Goal: Find contact information: Find contact information

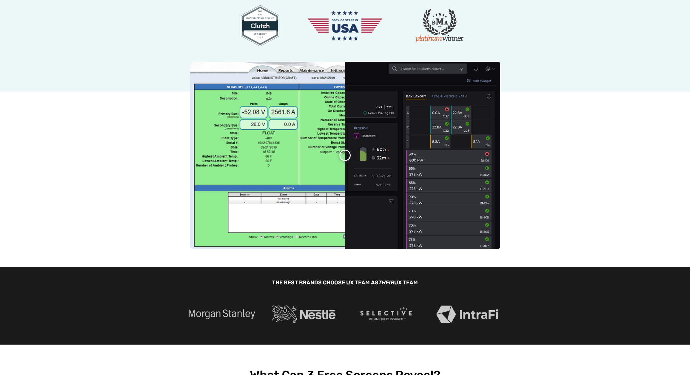
scroll to position [179, 0]
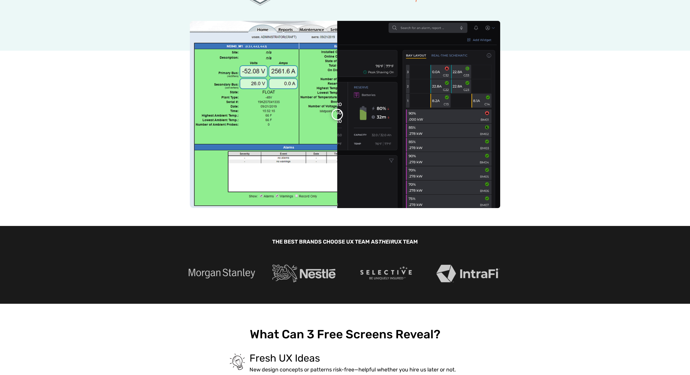
drag, startPoint x: 346, startPoint y: 116, endPoint x: 337, endPoint y: 132, distance: 18.3
click at [337, 132] on div at bounding box center [345, 114] width 310 height 187
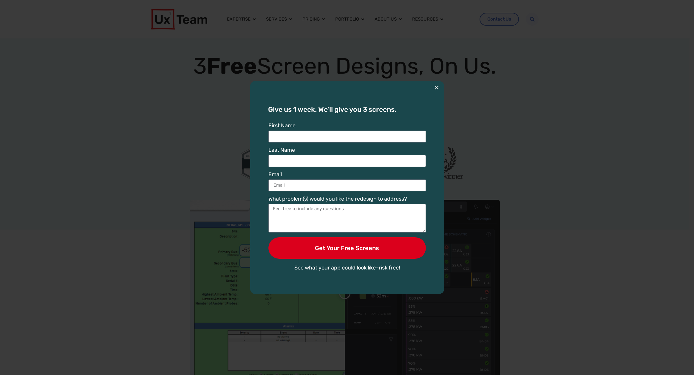
click at [437, 89] on button "×" at bounding box center [436, 87] width 5 height 13
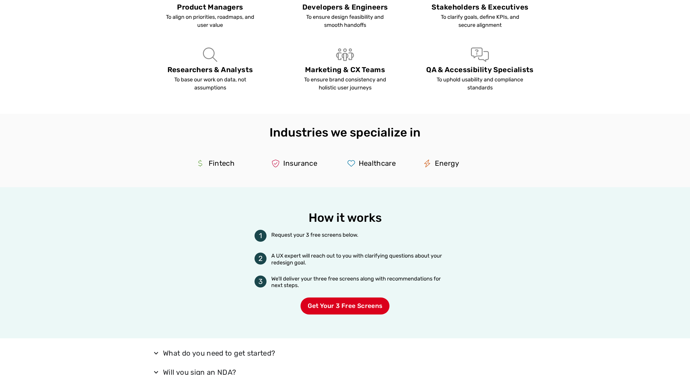
scroll to position [1044, 0]
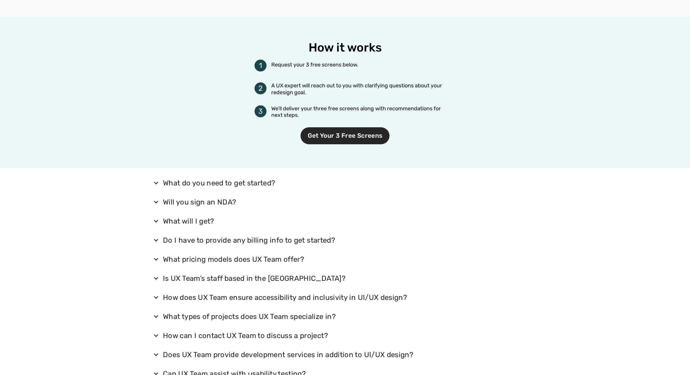
click at [360, 138] on span "Get Your 3 Free Screens" at bounding box center [344, 135] width 89 height 17
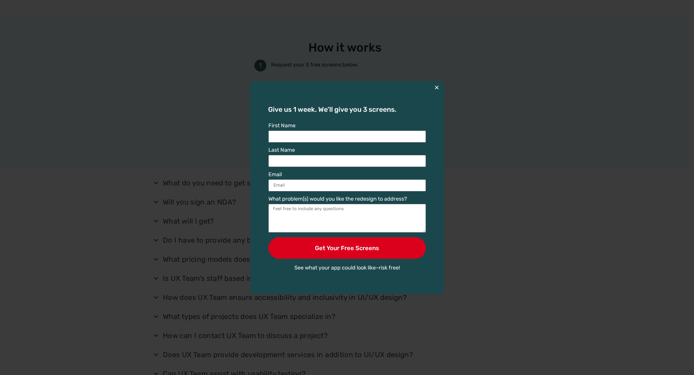
click at [438, 86] on button "×" at bounding box center [436, 87] width 5 height 13
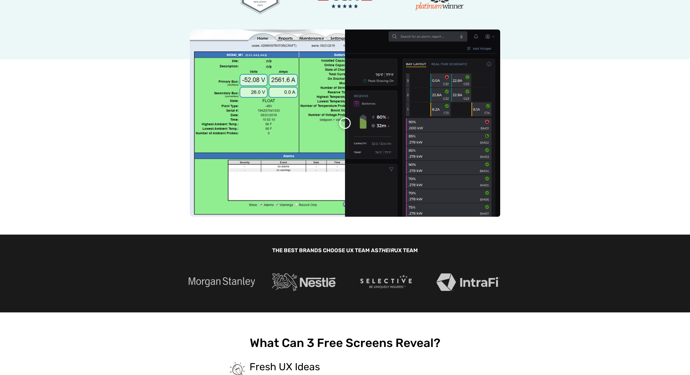
scroll to position [0, 0]
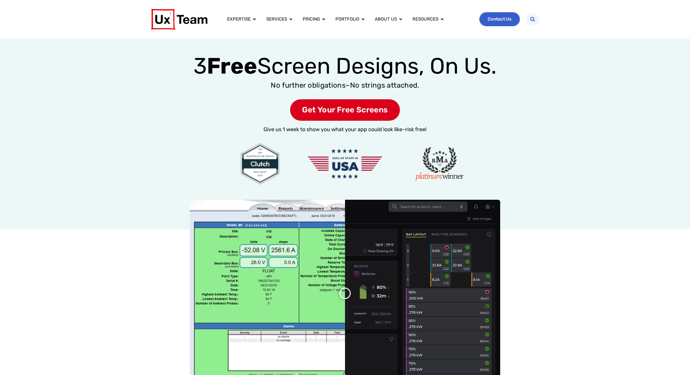
click at [494, 18] on span "Contact Us" at bounding box center [499, 19] width 24 height 4
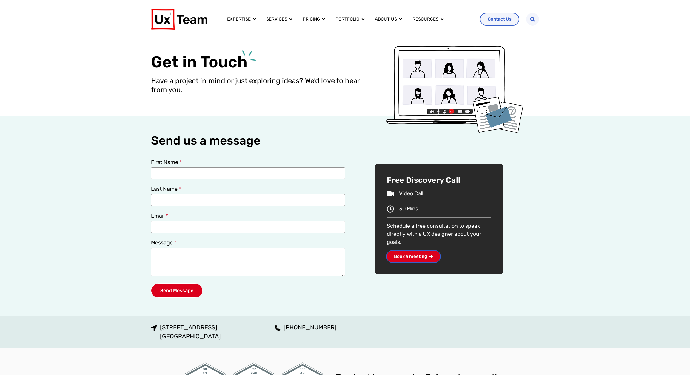
click at [418, 256] on span "Book a meeting" at bounding box center [410, 256] width 33 height 4
